Goal: Find specific page/section: Find specific page/section

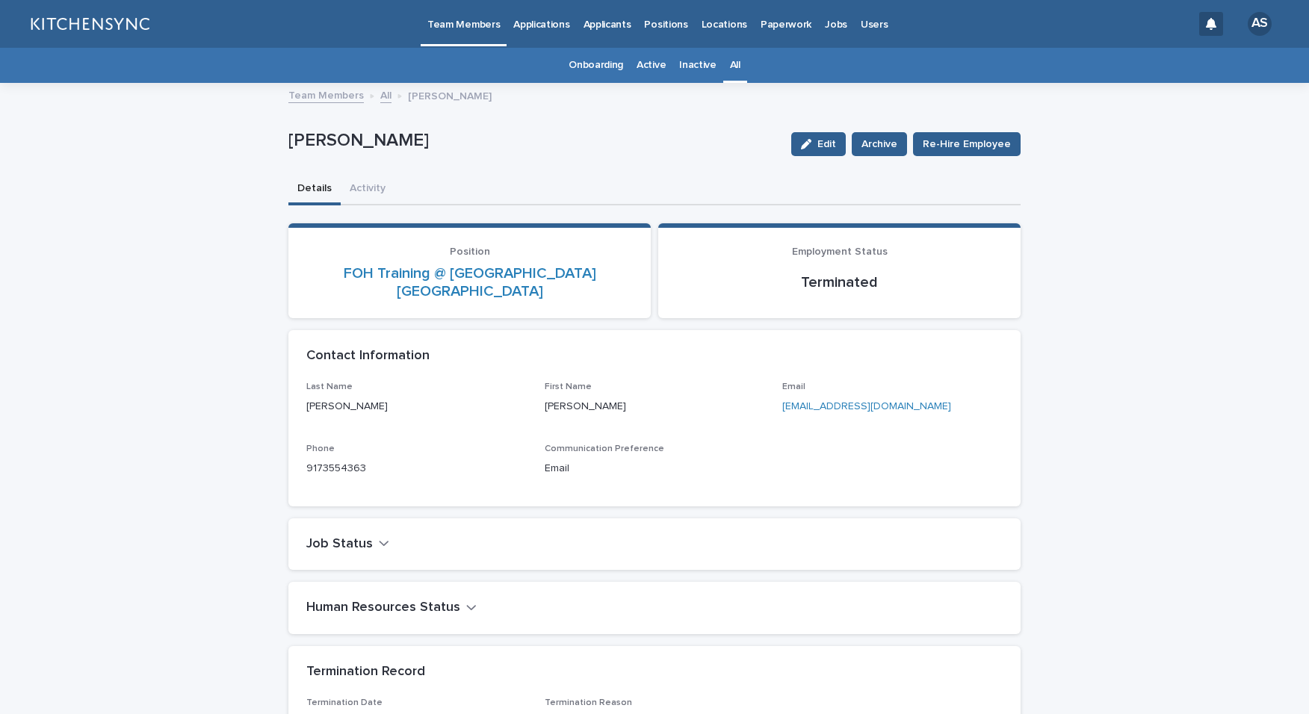
click at [734, 48] on div "All" at bounding box center [735, 65] width 24 height 35
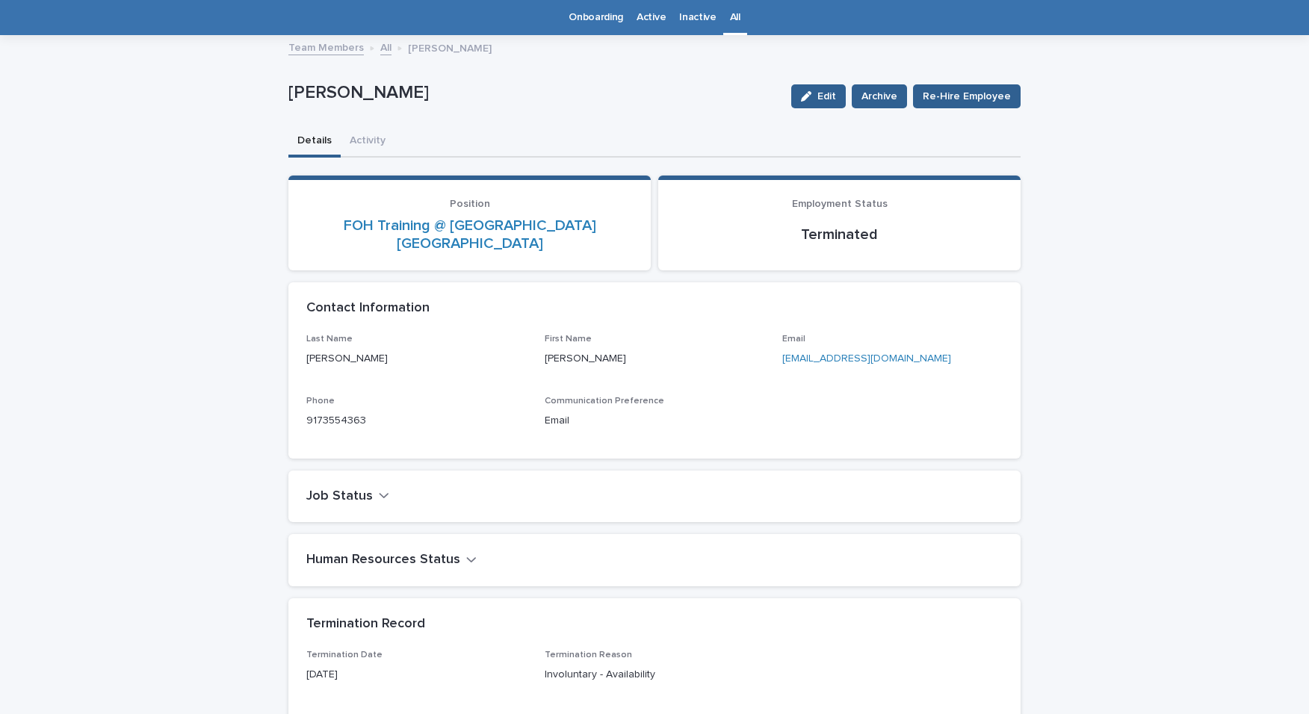
click at [730, 22] on link "All" at bounding box center [735, 17] width 10 height 35
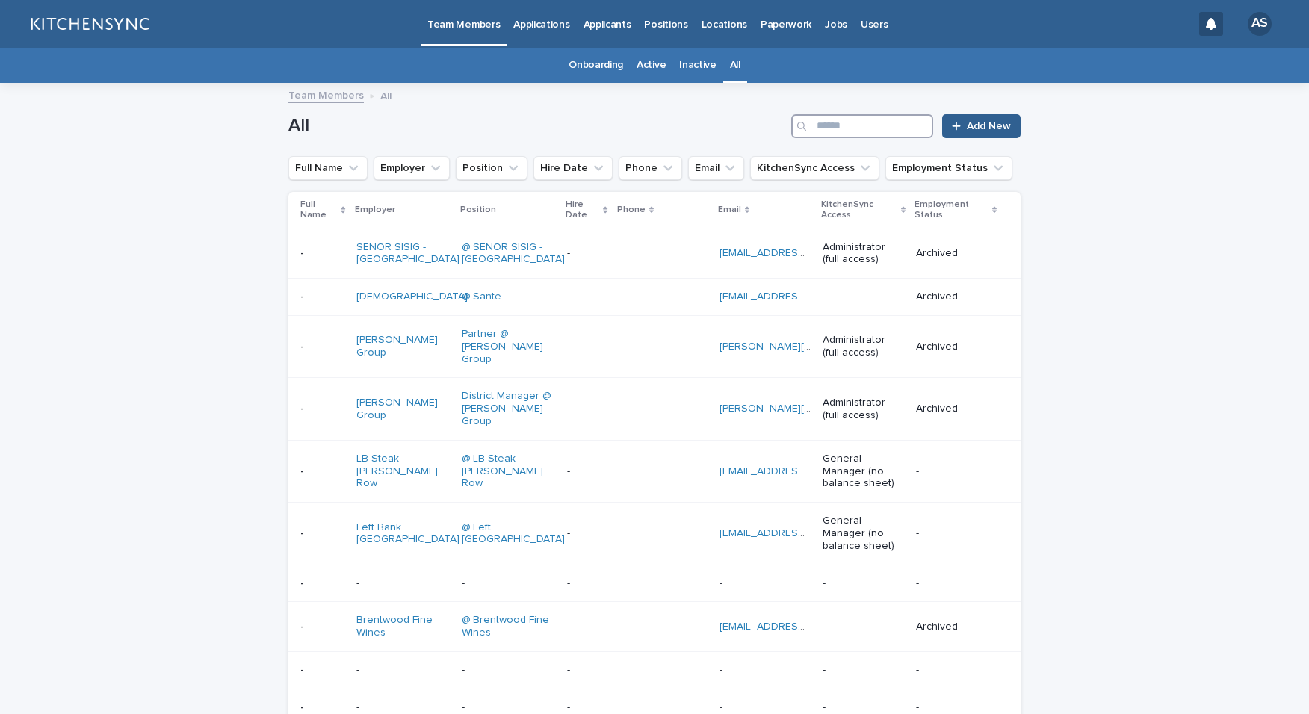
click at [858, 131] on input "Search" at bounding box center [862, 126] width 142 height 24
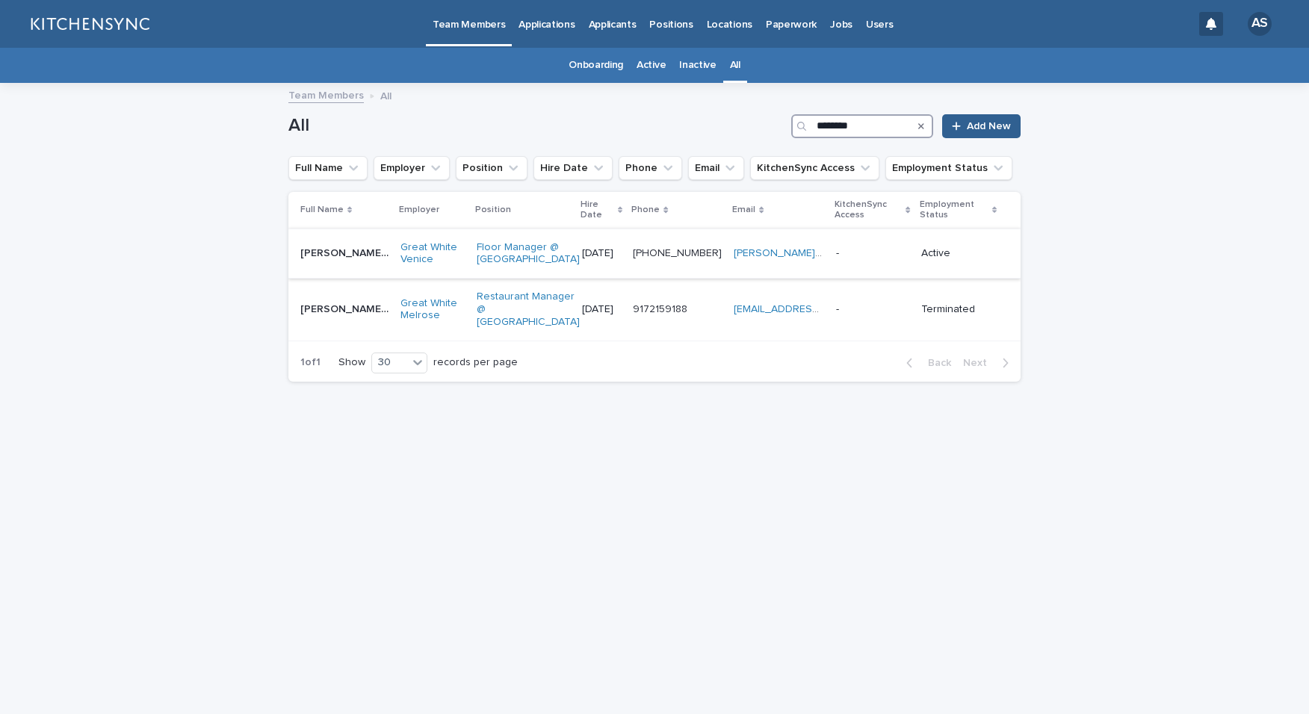
type input "********"
click at [364, 266] on div "[PERSON_NAME] [PERSON_NAME] Diamond [PERSON_NAME]" at bounding box center [344, 253] width 88 height 25
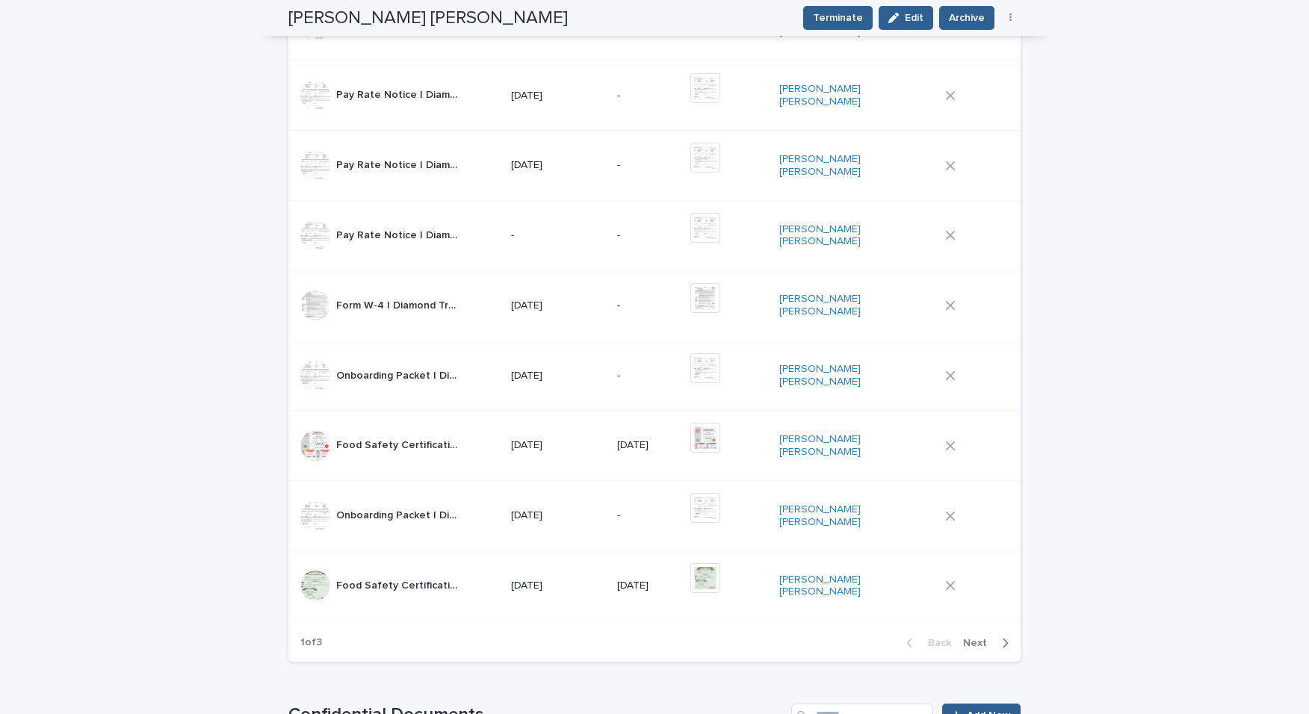
scroll to position [1074, 0]
